Goal: Find specific page/section: Find specific page/section

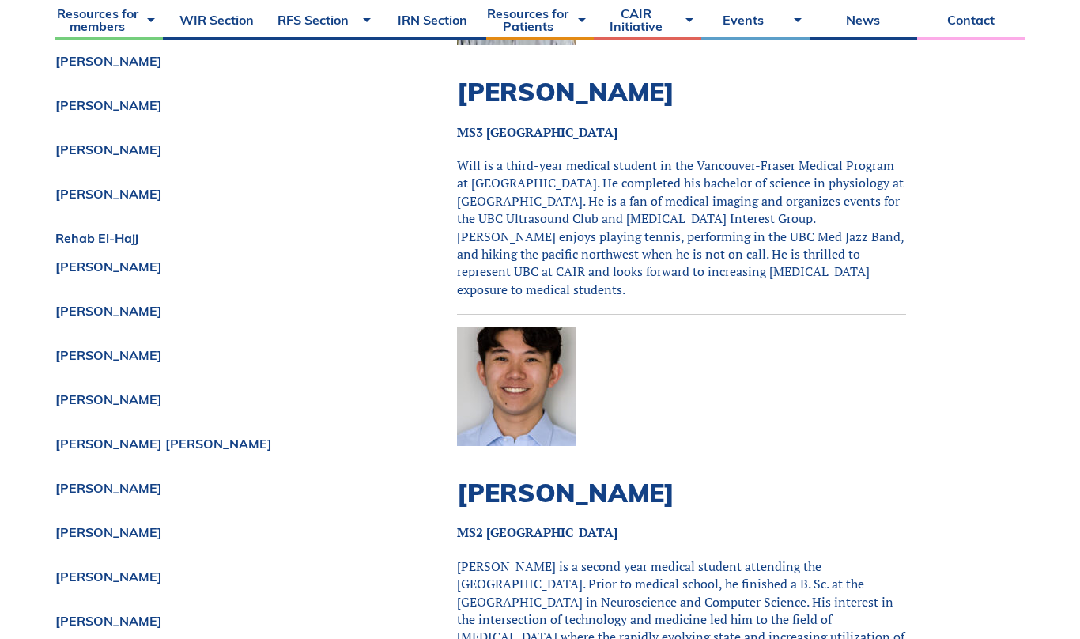
scroll to position [8964, 0]
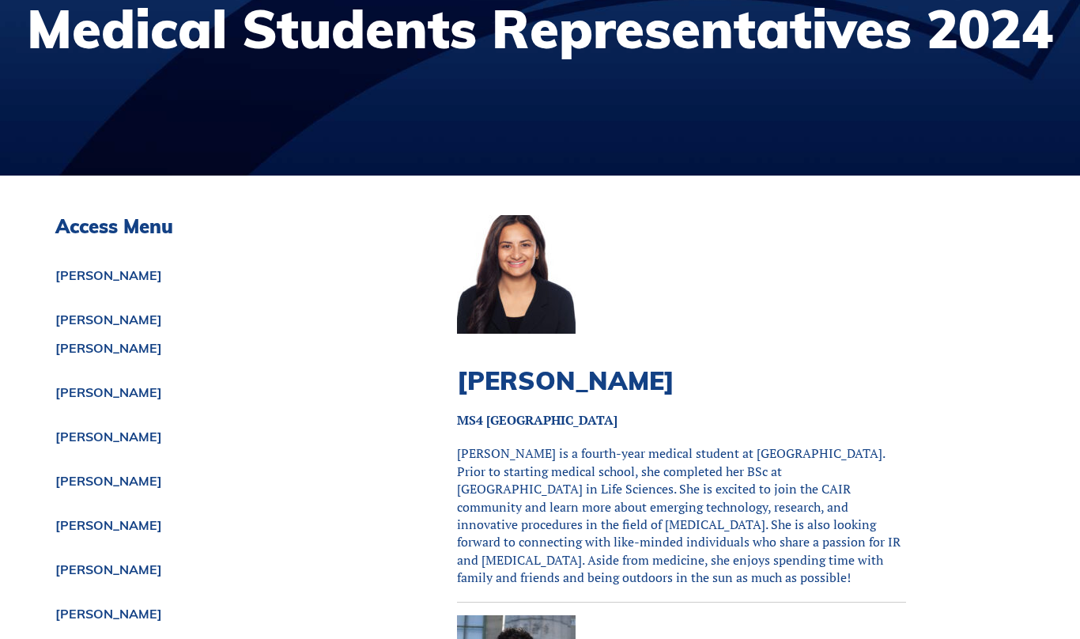
scroll to position [0, 0]
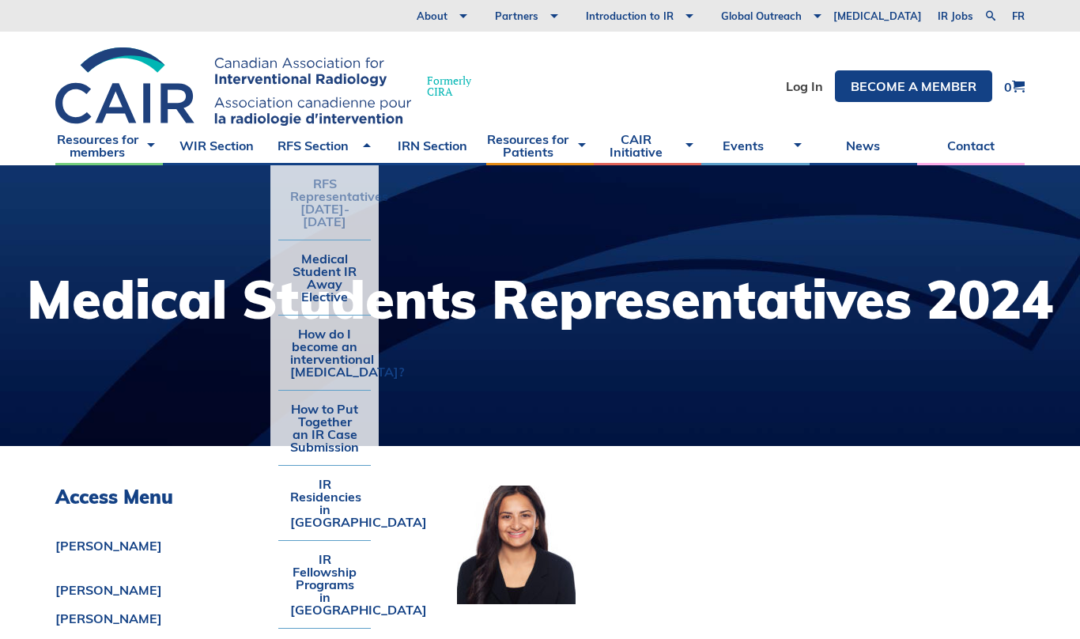
click at [309, 199] on link "RFS Representatives [DATE]-[DATE]" at bounding box center [324, 202] width 92 height 74
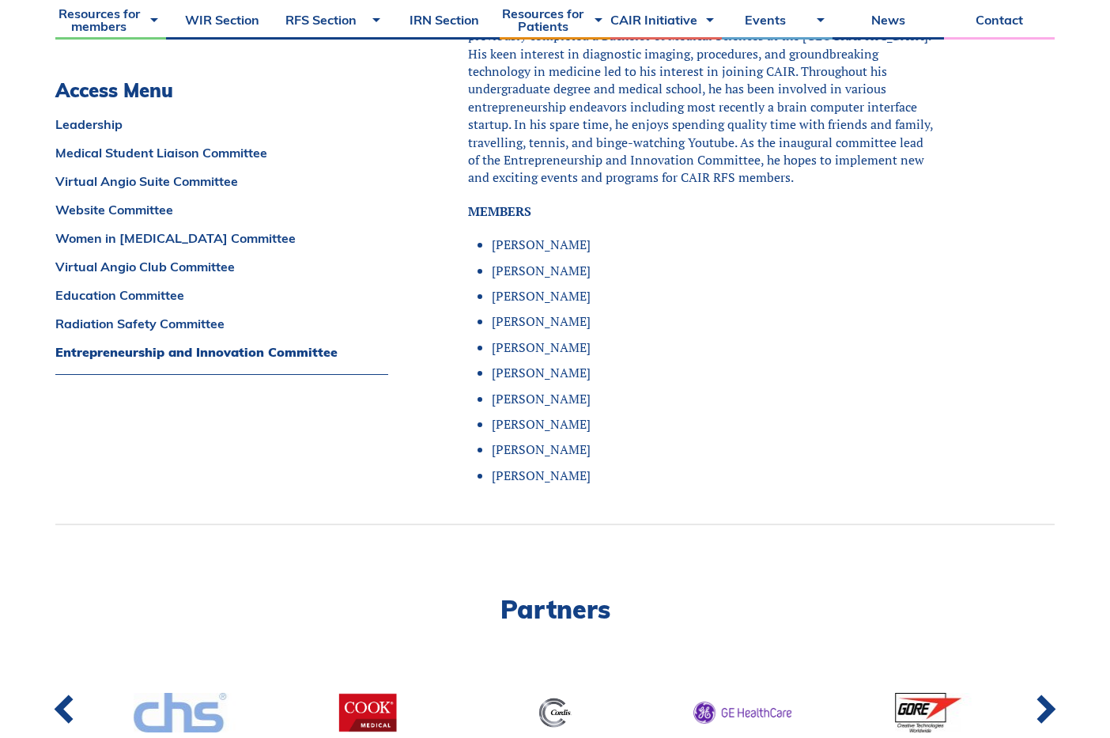
scroll to position [10173, 0]
